Goal: Check status: Check status

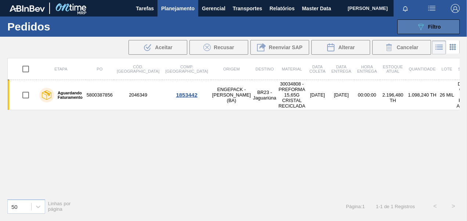
click at [416, 24] on button "089F7B8B-B2A5-4AFE-B5C0-19BA573D28AC Filtro" at bounding box center [429, 26] width 62 height 15
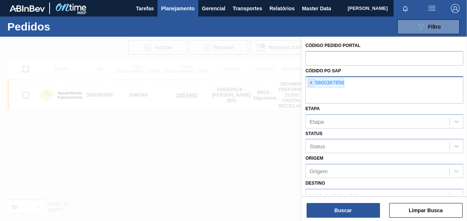
click at [313, 82] on span "×" at bounding box center [311, 83] width 7 height 9
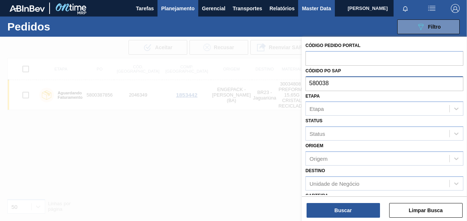
type input "580038"
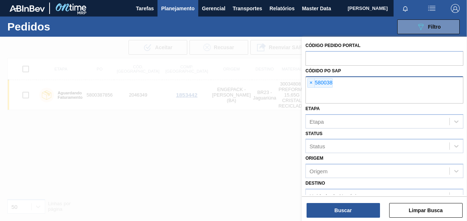
click at [331, 81] on div "× 580038" at bounding box center [320, 83] width 25 height 10
click at [310, 82] on span "×" at bounding box center [311, 83] width 7 height 9
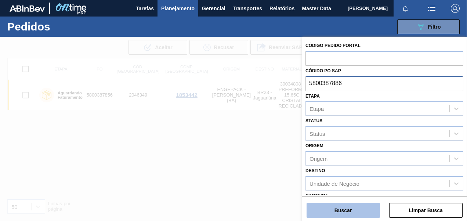
type input "5800387886"
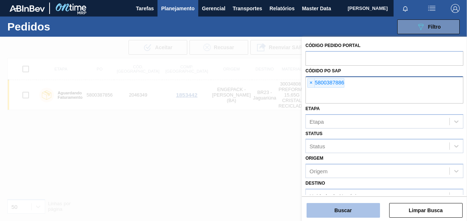
click at [339, 213] on button "Buscar" at bounding box center [343, 210] width 73 height 15
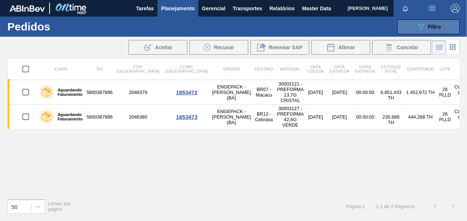
click at [427, 33] on button "089F7B8B-B2A5-4AFE-B5C0-19BA573D28AC Filtro" at bounding box center [429, 26] width 62 height 15
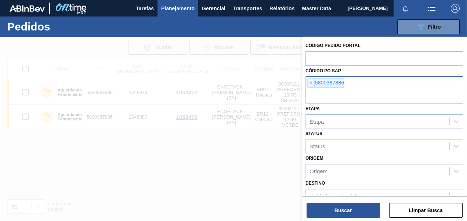
drag, startPoint x: 312, startPoint y: 82, endPoint x: 327, endPoint y: 89, distance: 16.9
click at [312, 82] on span "×" at bounding box center [311, 83] width 7 height 9
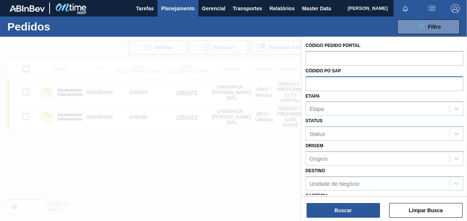
paste input "text"
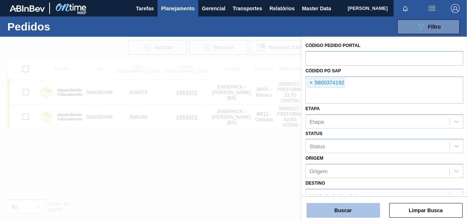
click at [360, 209] on button "Buscar" at bounding box center [343, 210] width 73 height 15
